Goal: Transaction & Acquisition: Purchase product/service

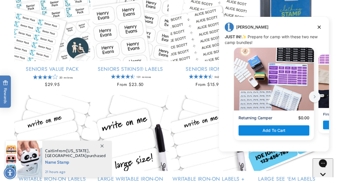
scroll to position [143, 0]
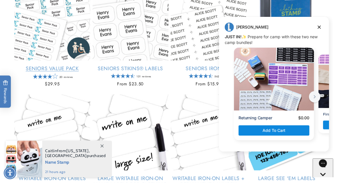
click at [46, 72] on link "Seniors Value Pack" at bounding box center [52, 68] width 76 height 7
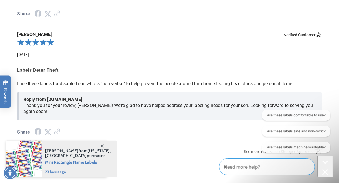
scroll to position [801, 0]
